Goal: Check status: Check status

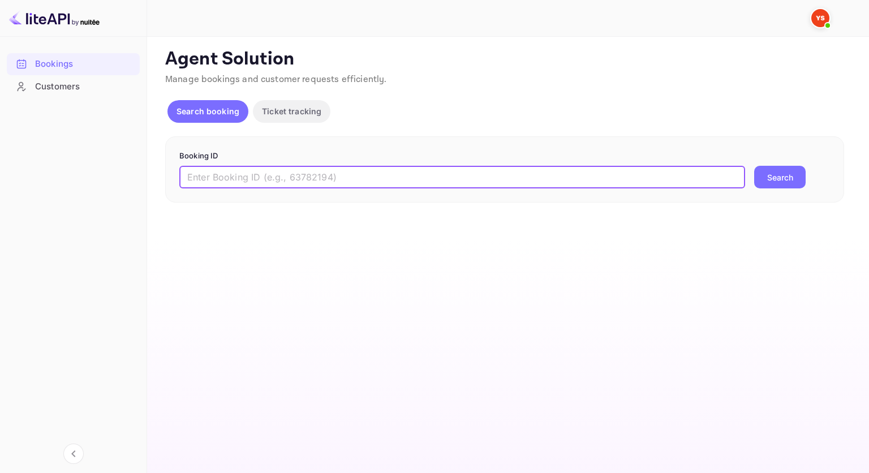
click at [366, 177] on input "text" at bounding box center [462, 177] width 566 height 23
paste input "9737134"
type input "9737134"
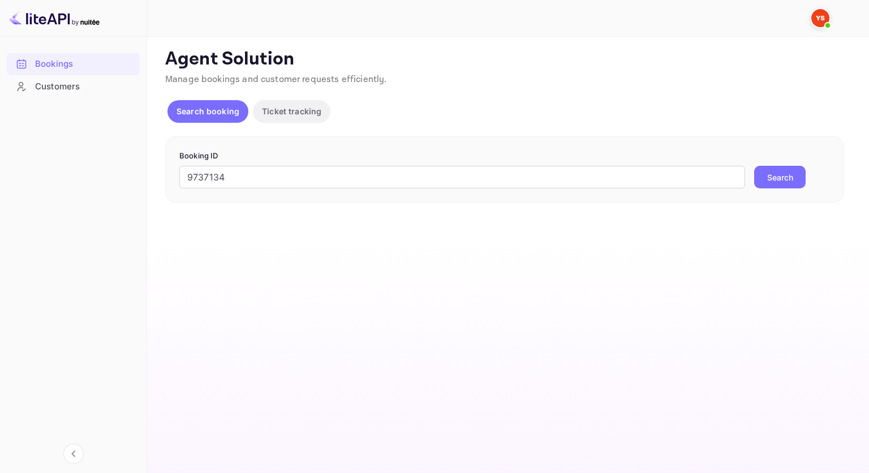
click at [767, 171] on button "Search" at bounding box center [779, 177] width 51 height 23
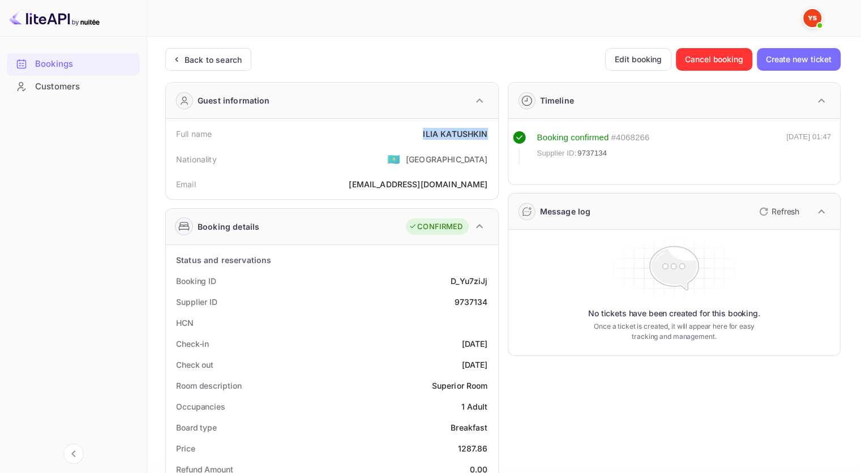
drag, startPoint x: 485, startPoint y: 133, endPoint x: 418, endPoint y: 139, distance: 67.0
click at [418, 139] on div "Full name [PERSON_NAME]" at bounding box center [331, 133] width 323 height 21
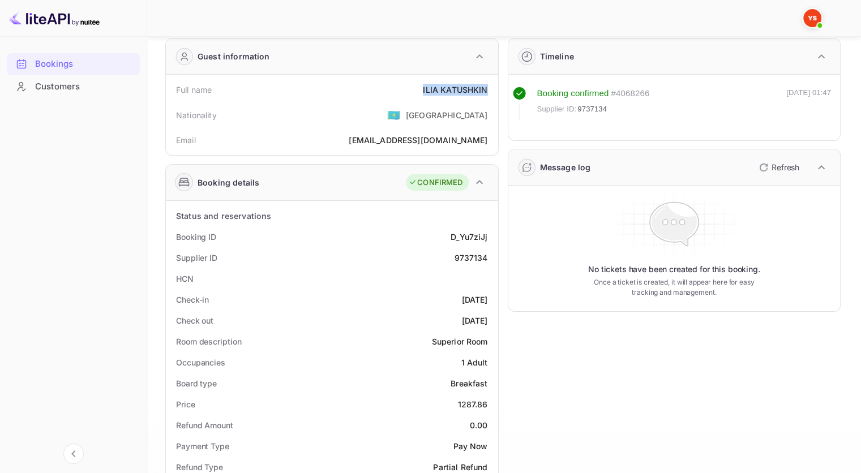
scroll to position [57, 0]
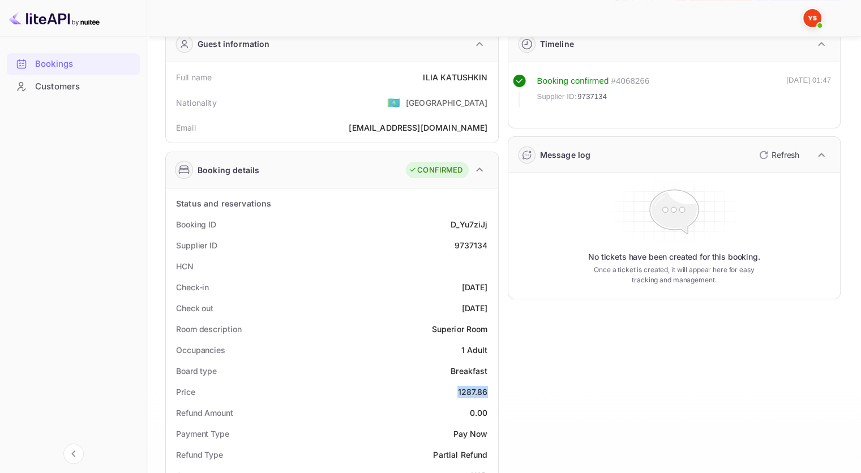
drag, startPoint x: 488, startPoint y: 394, endPoint x: 453, endPoint y: 394, distance: 35.1
click at [453, 394] on div "Price 1287.86" at bounding box center [331, 391] width 323 height 21
copy div "1287.86"
